Goal: Find specific page/section: Find specific page/section

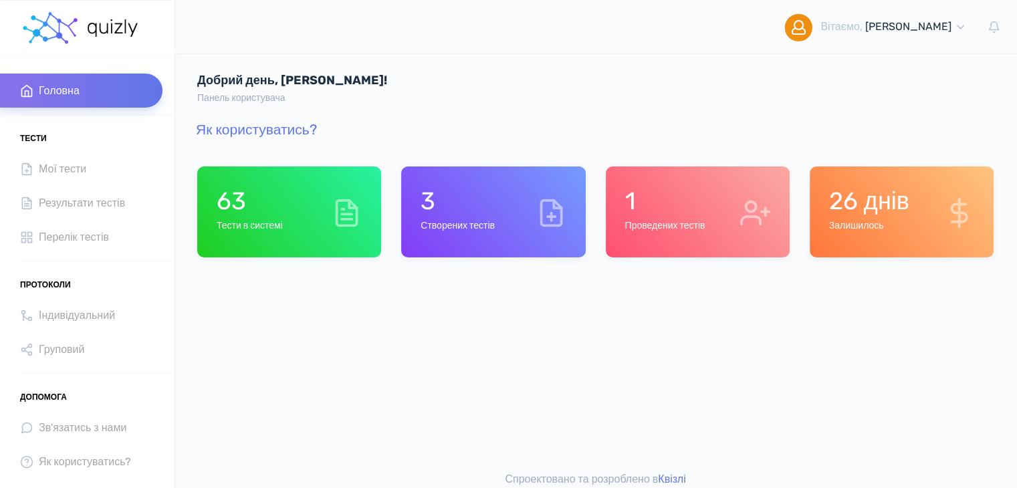
click at [690, 206] on h1 "1" at bounding box center [664, 201] width 80 height 29
click at [487, 199] on h1 "3" at bounding box center [457, 201] width 74 height 29
